Goal: Navigation & Orientation: Find specific page/section

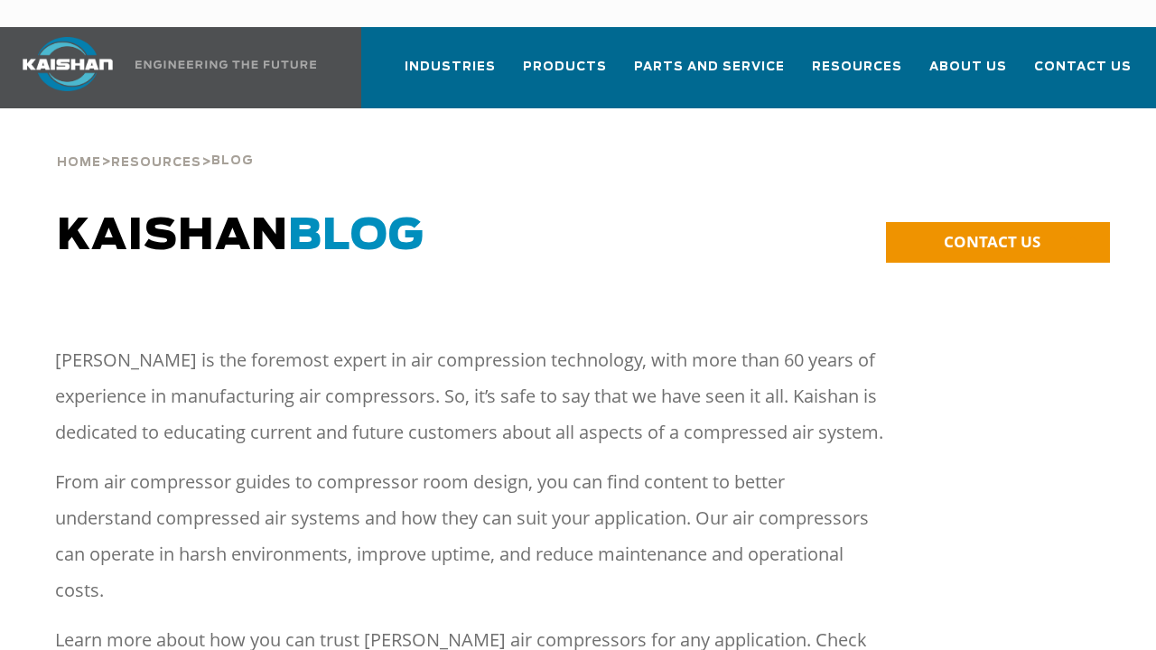
scroll to position [90, 0]
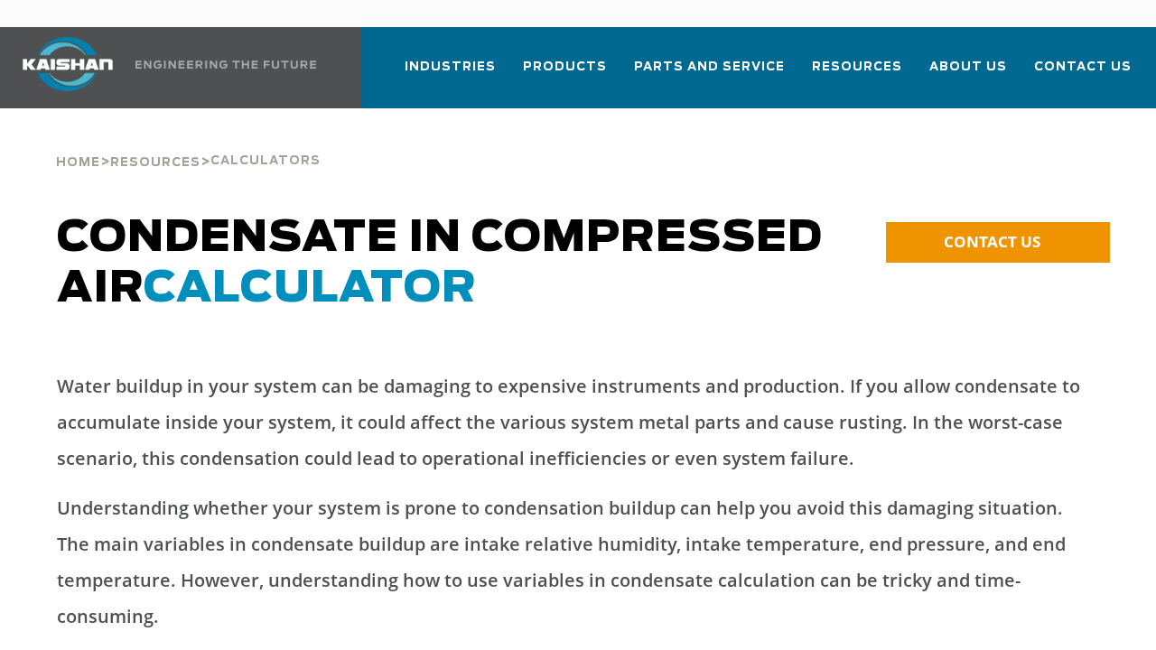
scroll to position [90, 0]
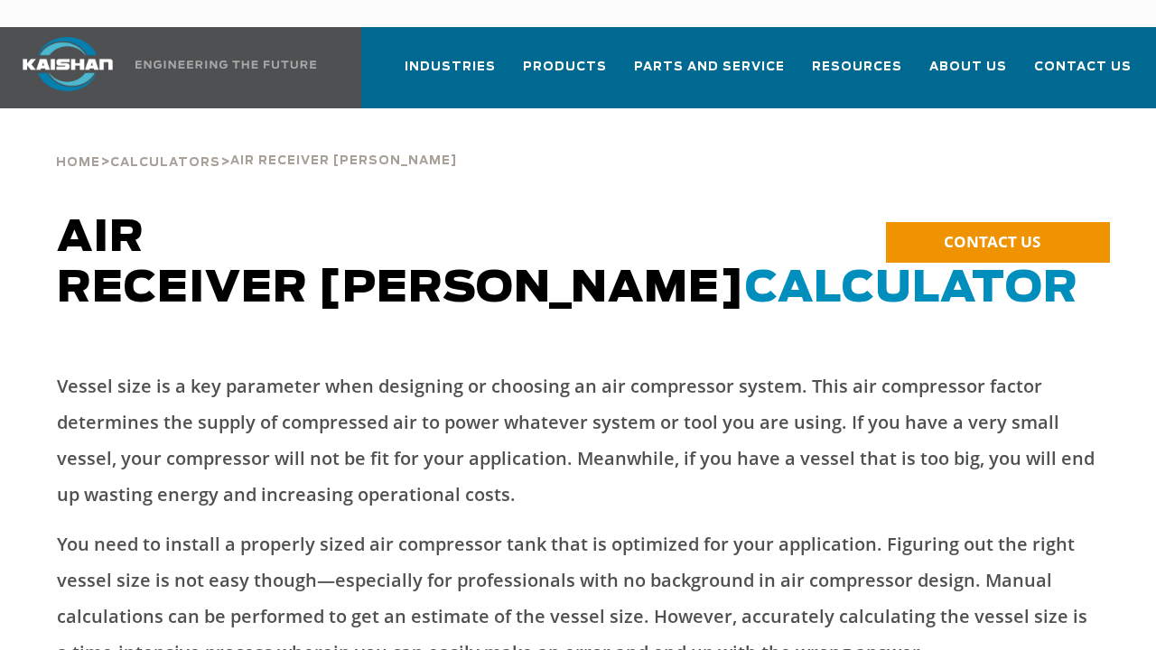
scroll to position [90, 0]
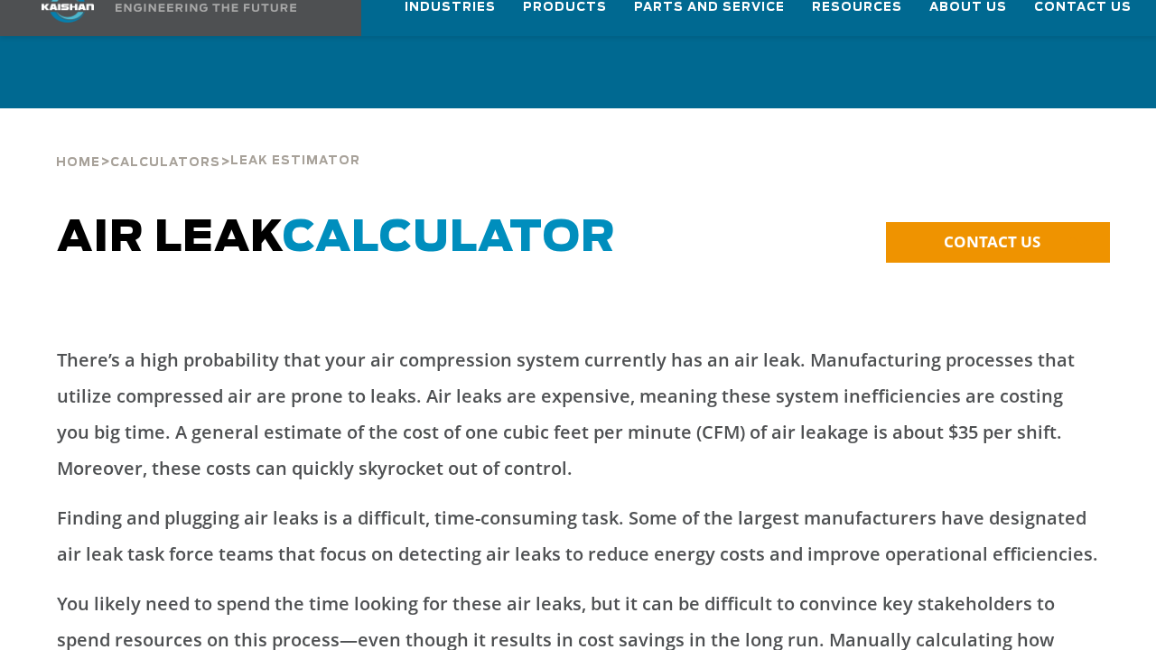
scroll to position [90, 0]
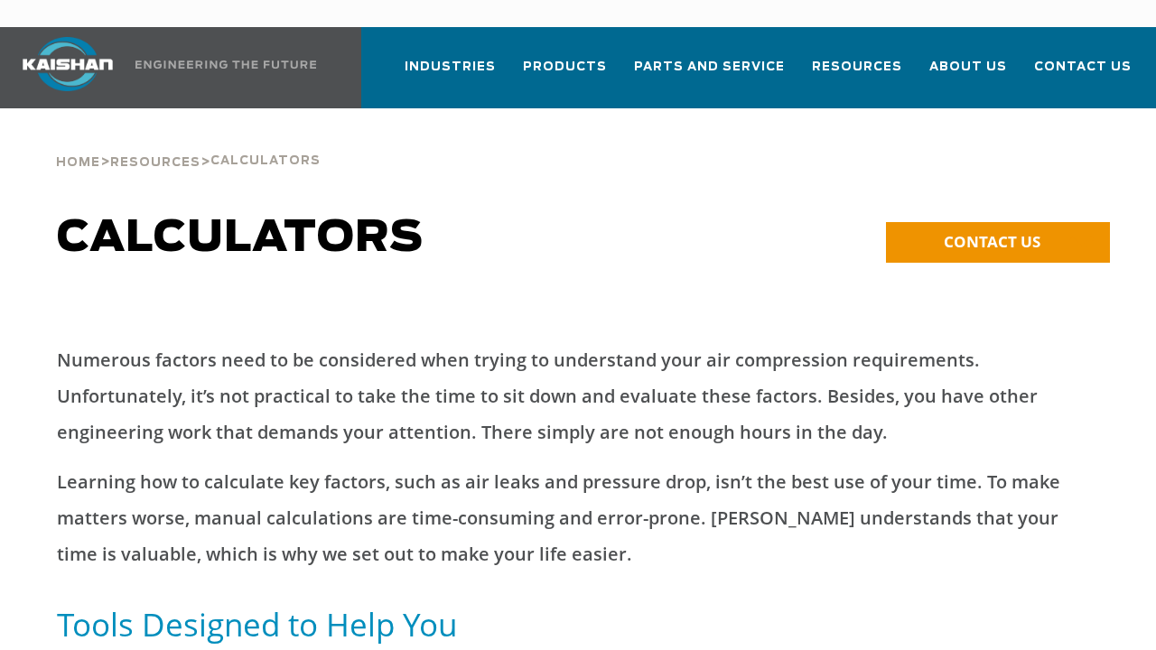
scroll to position [90, 0]
